Goal: Task Accomplishment & Management: Manage account settings

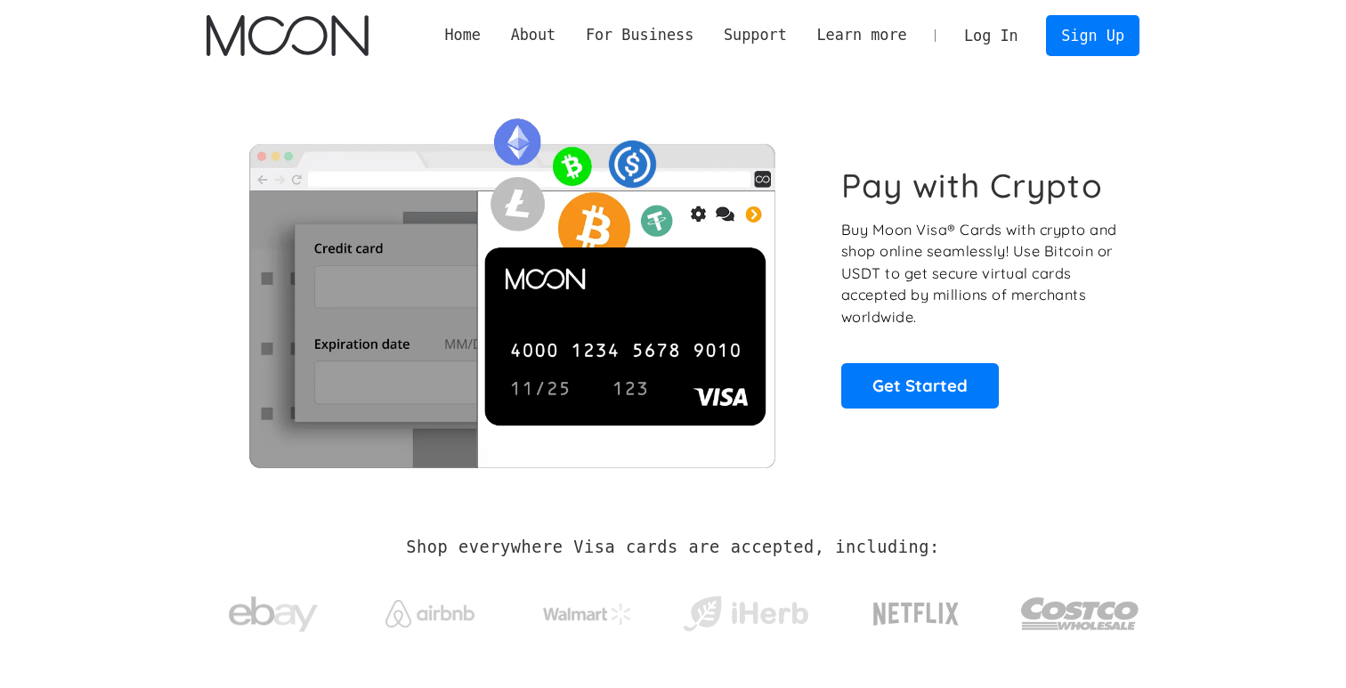
click at [982, 44] on link "Log In" at bounding box center [991, 35] width 84 height 39
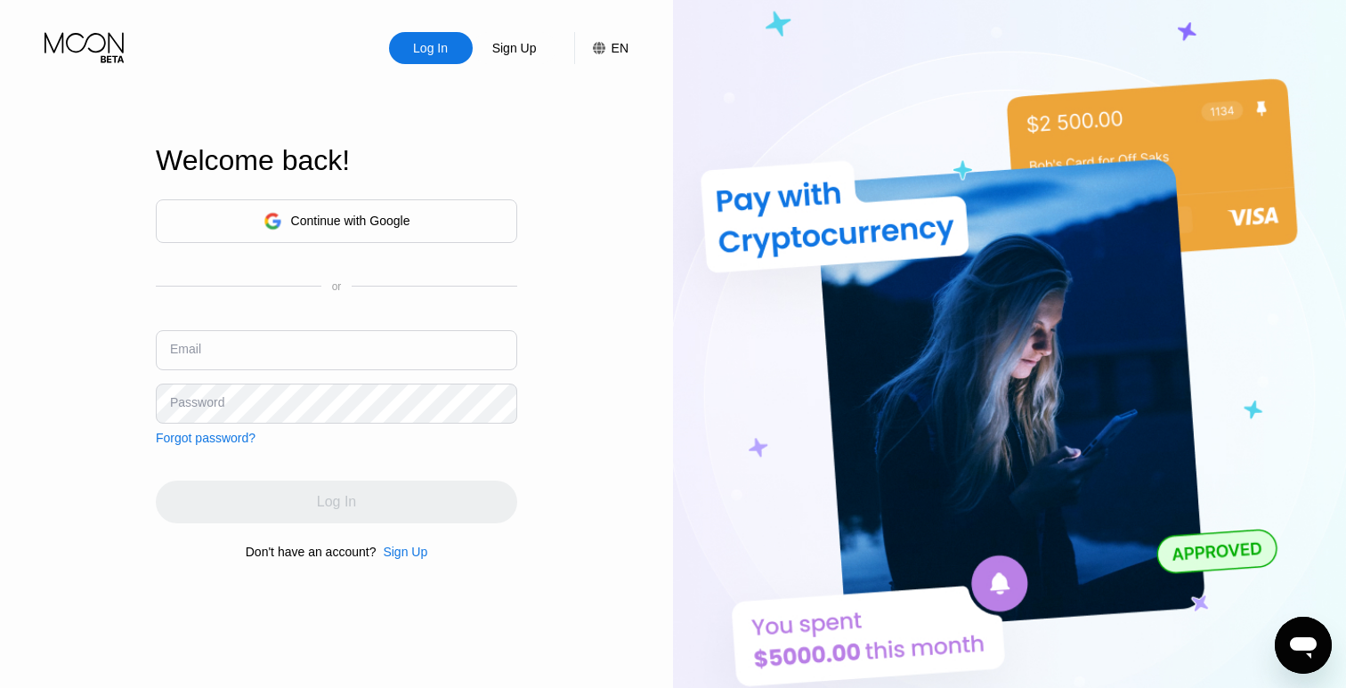
click at [360, 223] on div "Continue with Google" at bounding box center [350, 221] width 119 height 14
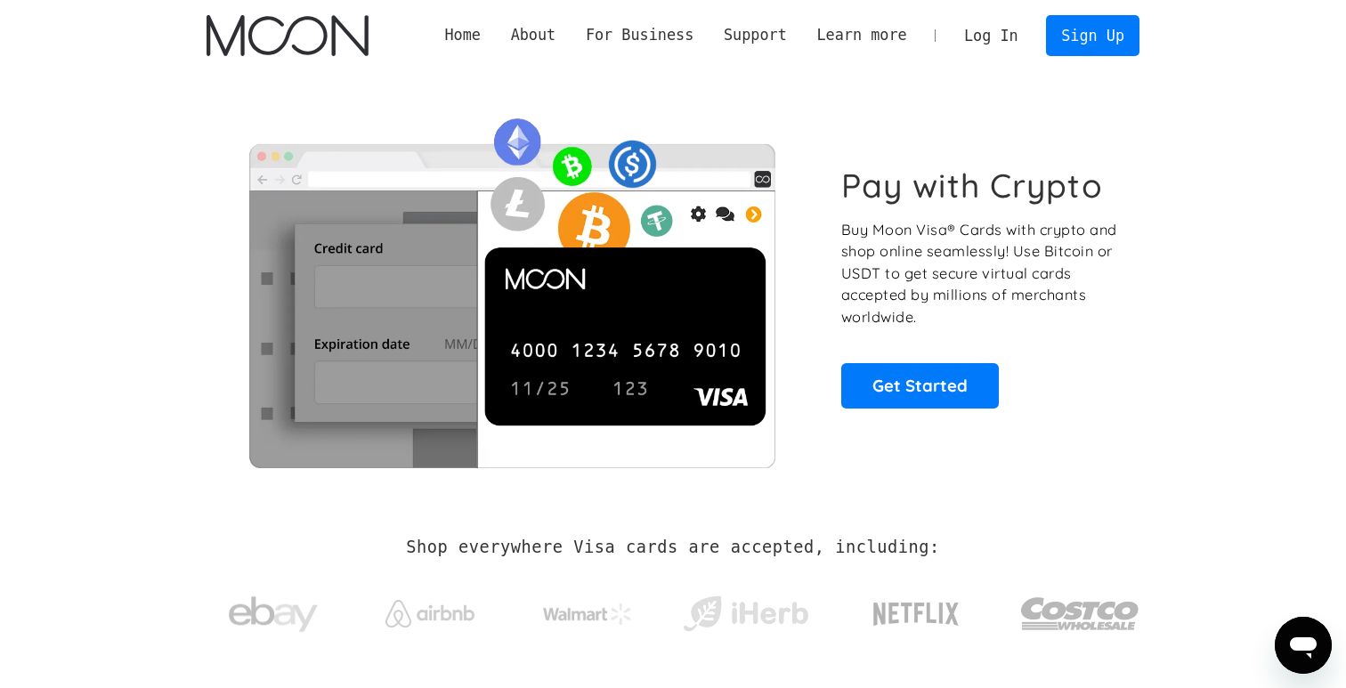
click at [994, 28] on link "Log In" at bounding box center [991, 35] width 84 height 39
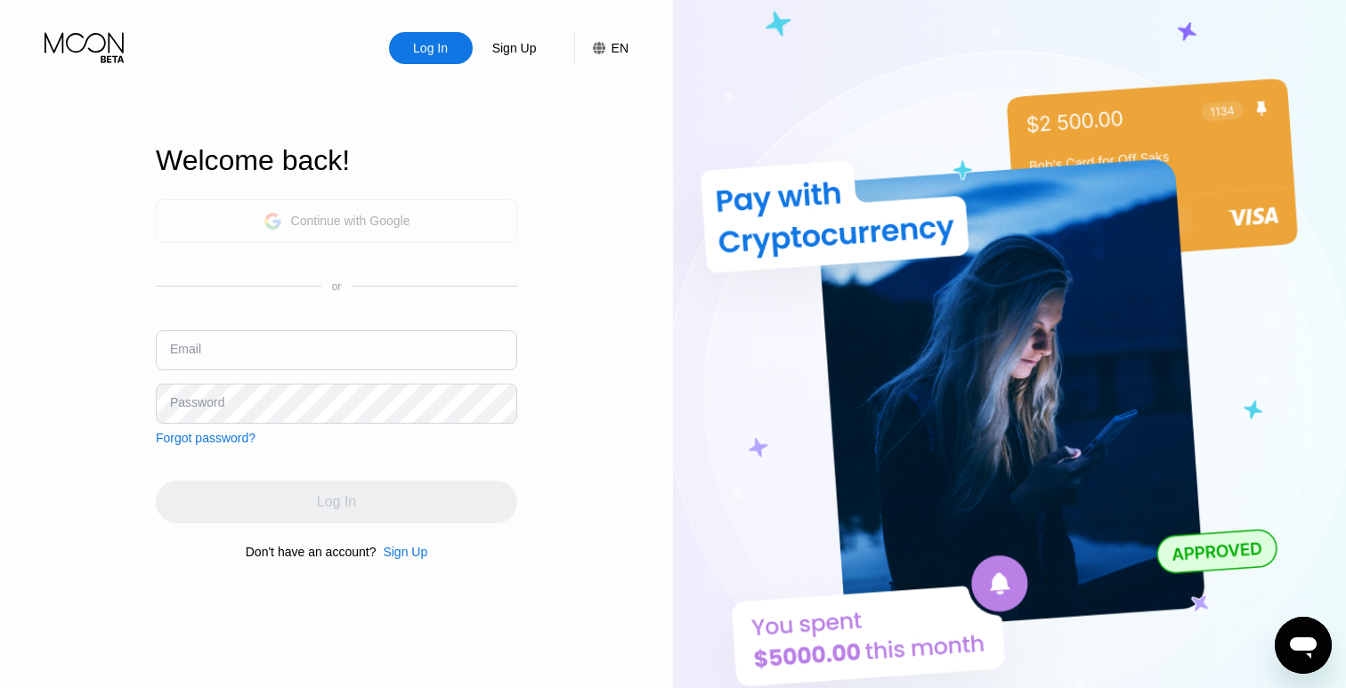
click at [431, 216] on div "Continue with Google" at bounding box center [336, 221] width 361 height 44
